Goal: Task Accomplishment & Management: Manage account settings

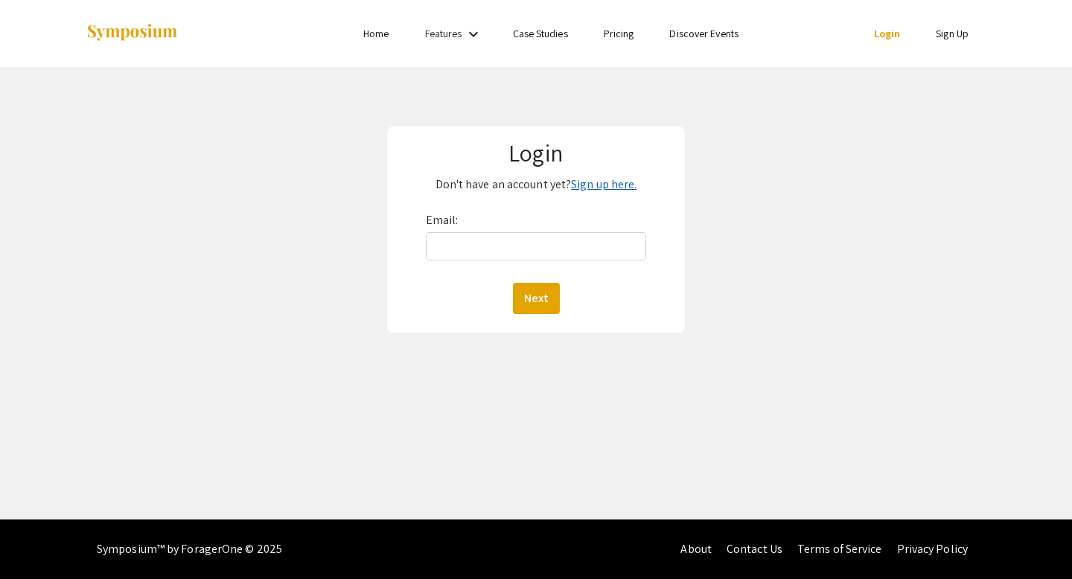
click at [606, 188] on link "Sign up here." at bounding box center [604, 184] width 66 height 16
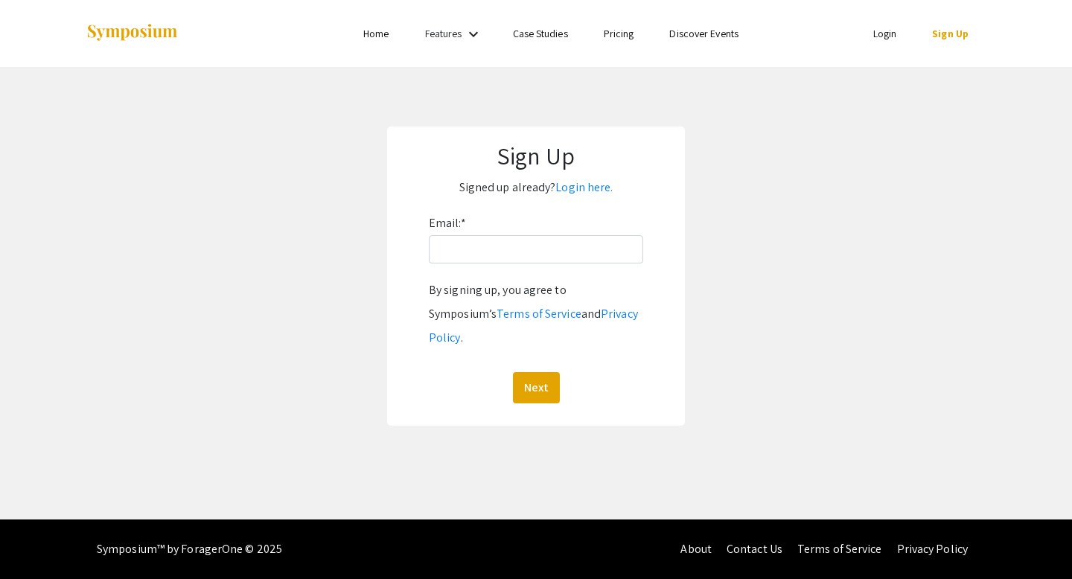
click at [505, 264] on div "Email: * By signing up, you agree to Symposium’s Terms of Service and Privacy P…" at bounding box center [536, 307] width 214 height 192
click at [496, 259] on input "Email: *" at bounding box center [536, 249] width 214 height 28
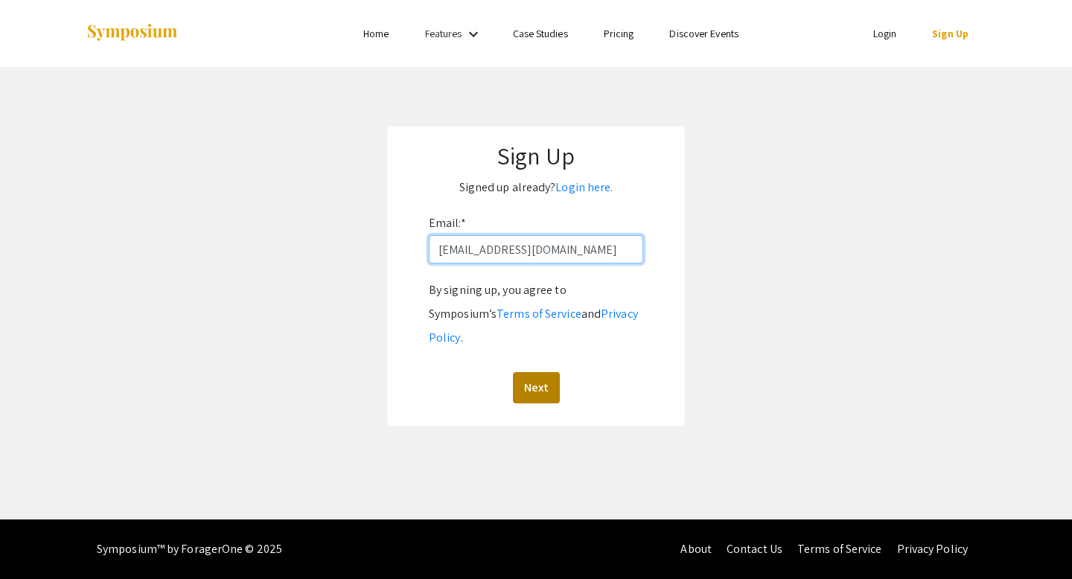
type input "[EMAIL_ADDRESS][DOMAIN_NAME]"
click at [547, 372] on button "Next" at bounding box center [536, 387] width 47 height 31
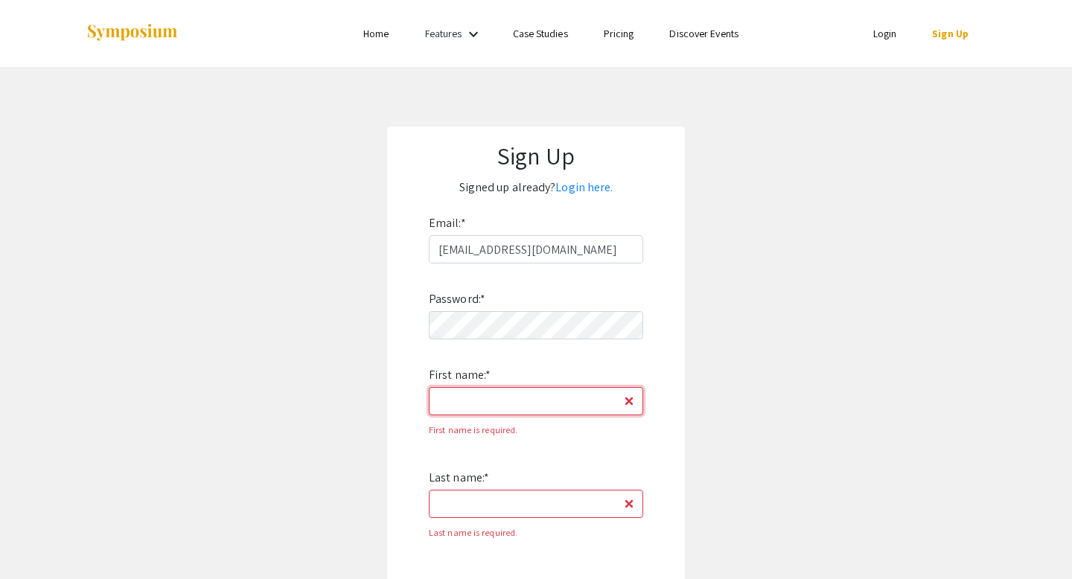
click at [506, 407] on input "First name: *" at bounding box center [536, 401] width 214 height 28
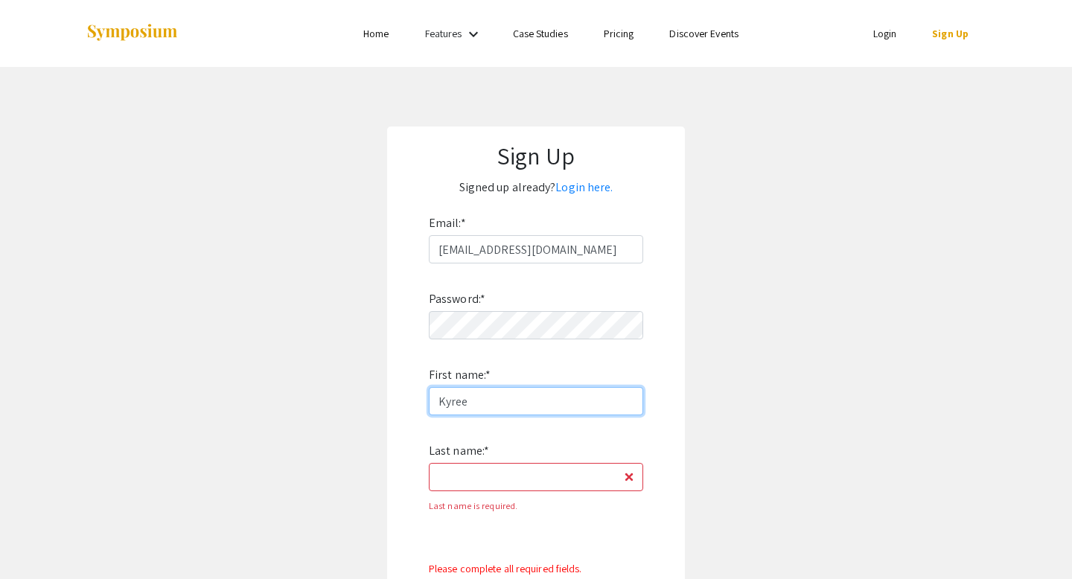
type input "Kyree"
click at [476, 469] on input "Last name: *" at bounding box center [536, 477] width 214 height 28
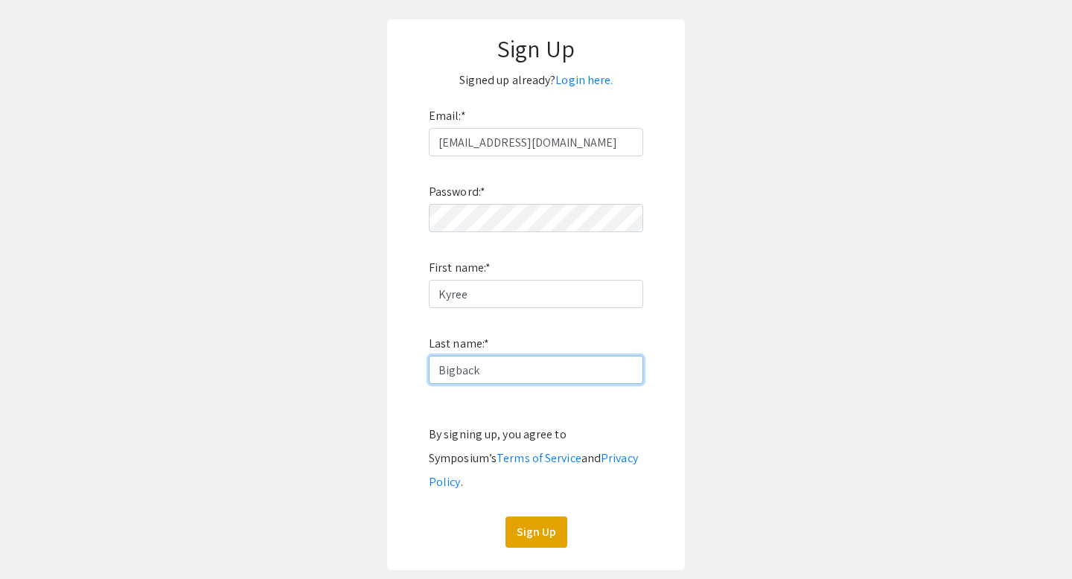
scroll to position [108, 0]
type input "Bigback"
click at [529, 516] on button "Sign Up" at bounding box center [537, 531] width 62 height 31
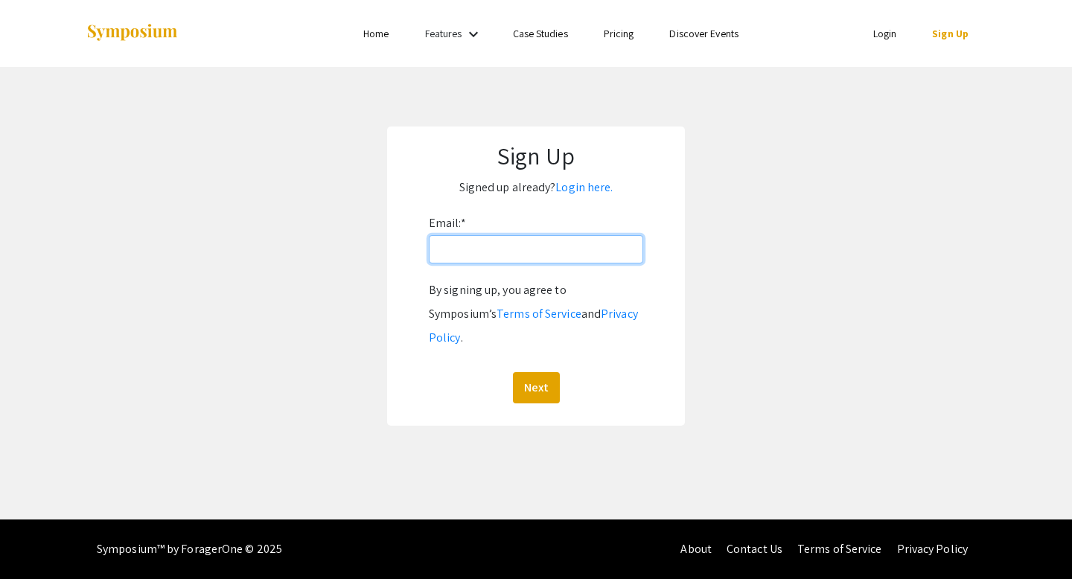
click at [462, 246] on input "Email: *" at bounding box center [536, 249] width 214 height 28
type input "[EMAIL_ADDRESS][DOMAIN_NAME]"
click at [530, 345] on div "By signing up, you agree to Symposium’s Terms of Service and Privacy Policy . N…" at bounding box center [536, 340] width 214 height 125
click at [530, 372] on button "Next" at bounding box center [536, 387] width 47 height 31
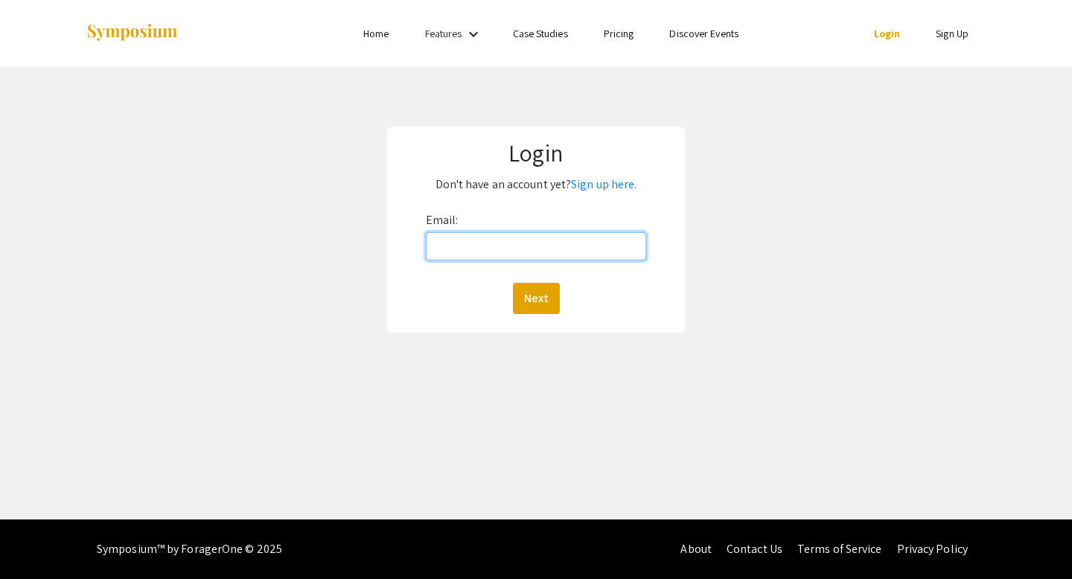
click at [544, 248] on input "Email:" at bounding box center [536, 246] width 221 height 28
type input "[EMAIL_ADDRESS][DOMAIN_NAME]"
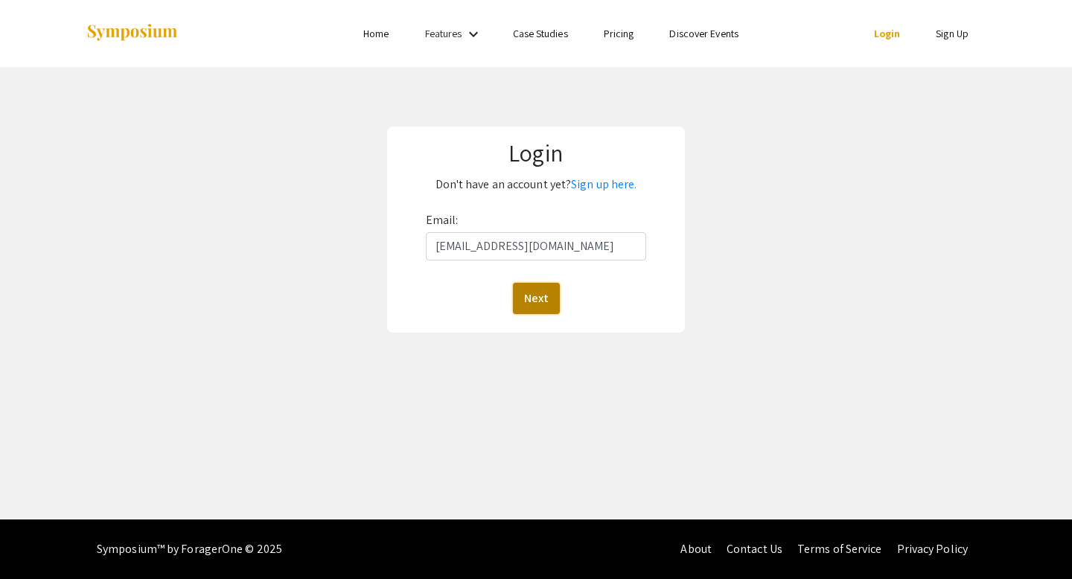
click at [527, 293] on button "Next" at bounding box center [536, 298] width 47 height 31
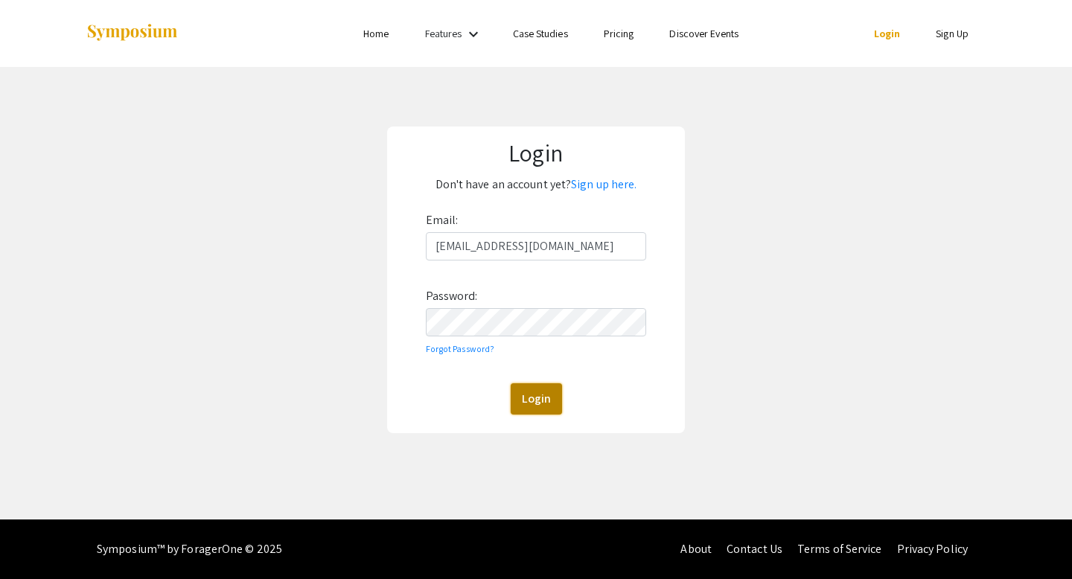
click at [538, 392] on button "Login" at bounding box center [536, 398] width 51 height 31
